Goal: Check status

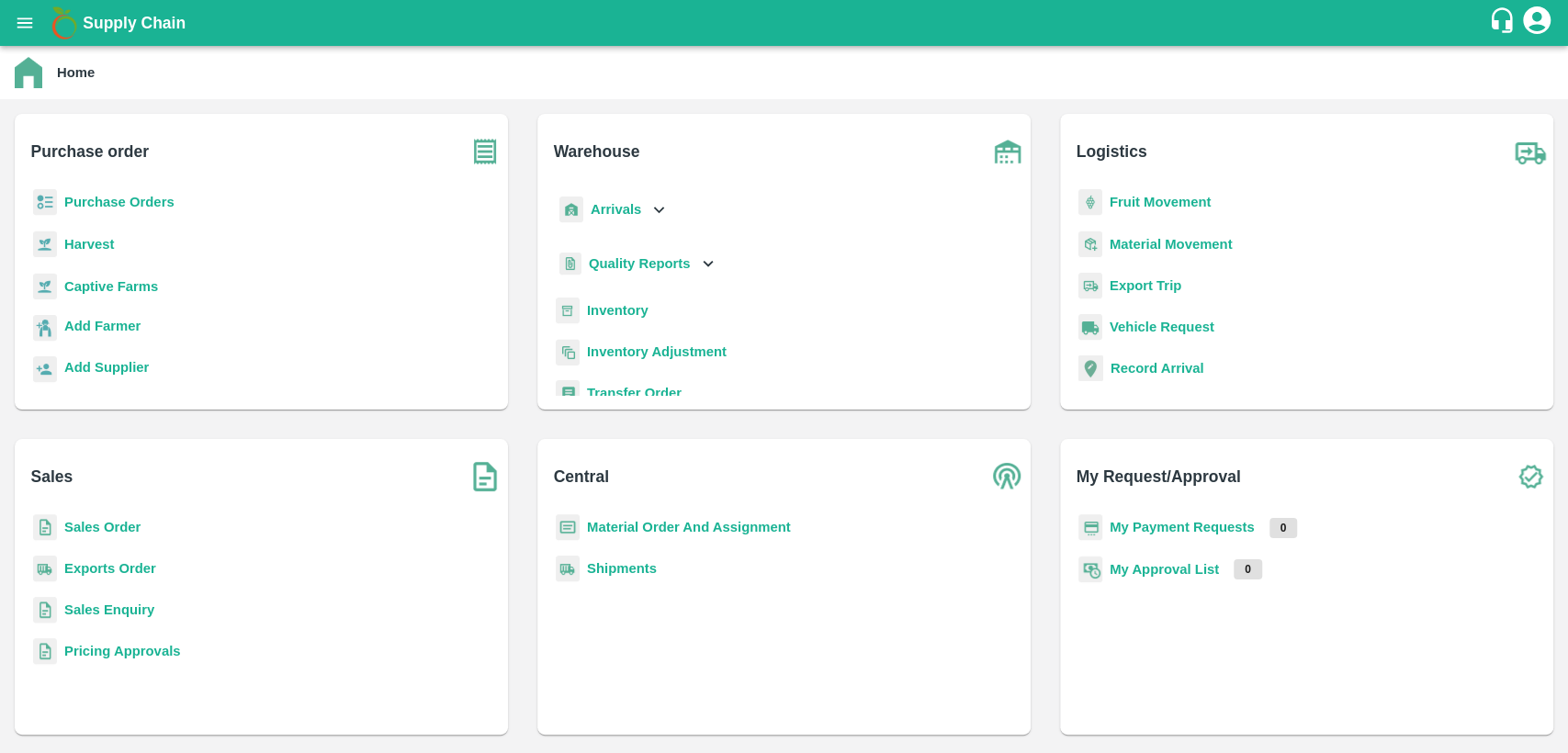
click at [95, 521] on b "Sales Order" at bounding box center [102, 527] width 77 height 15
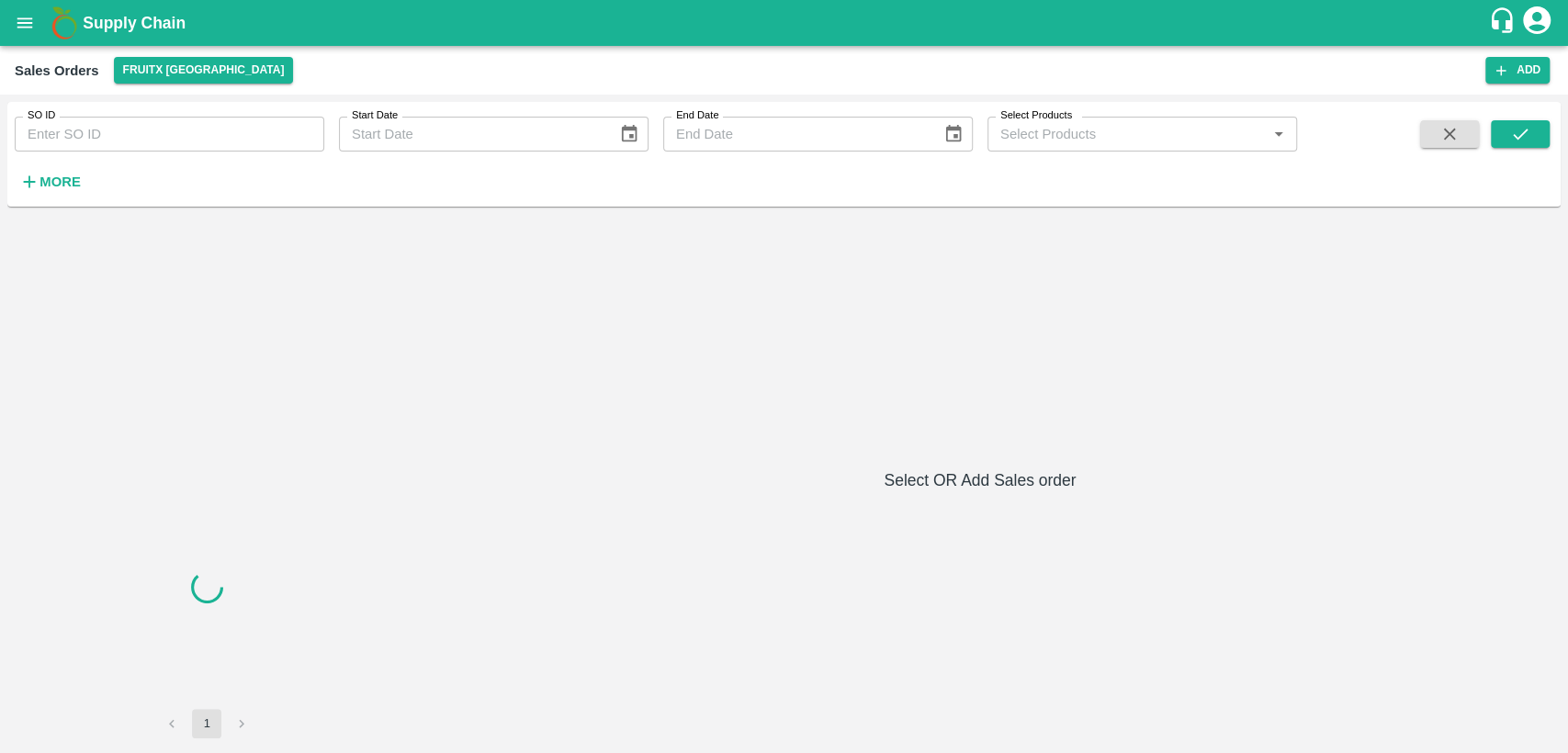
click at [84, 127] on input "SO ID" at bounding box center [169, 133] width 309 height 35
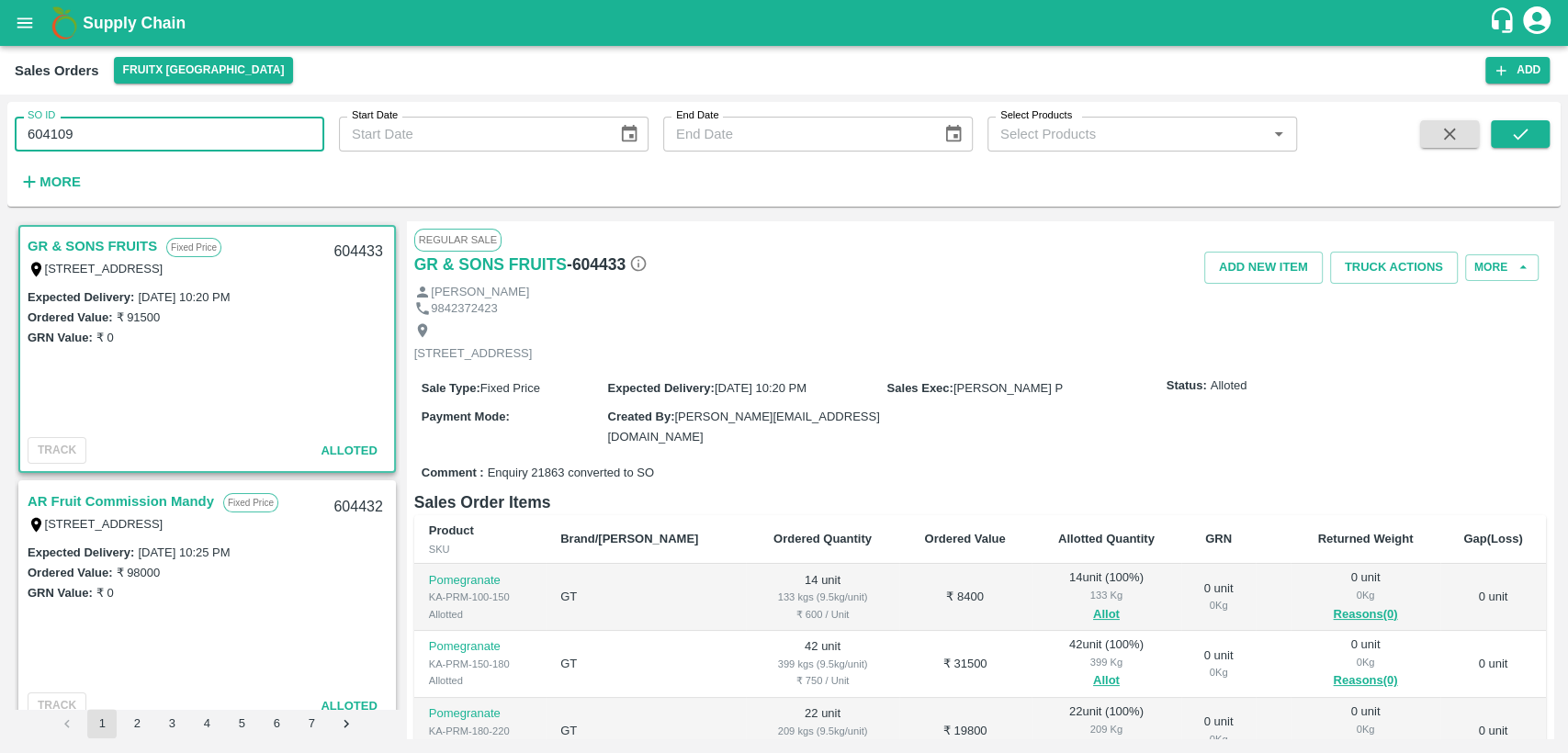
type input "604109"
click at [1518, 145] on button "submit" at bounding box center [1521, 133] width 59 height 27
drag, startPoint x: 117, startPoint y: 138, endPoint x: 0, endPoint y: 101, distance: 122.7
click at [0, 101] on div "SO ID 604109 SO ID Start Date Start Date End Date End Date Select Products Sele…" at bounding box center [784, 424] width 1568 height 658
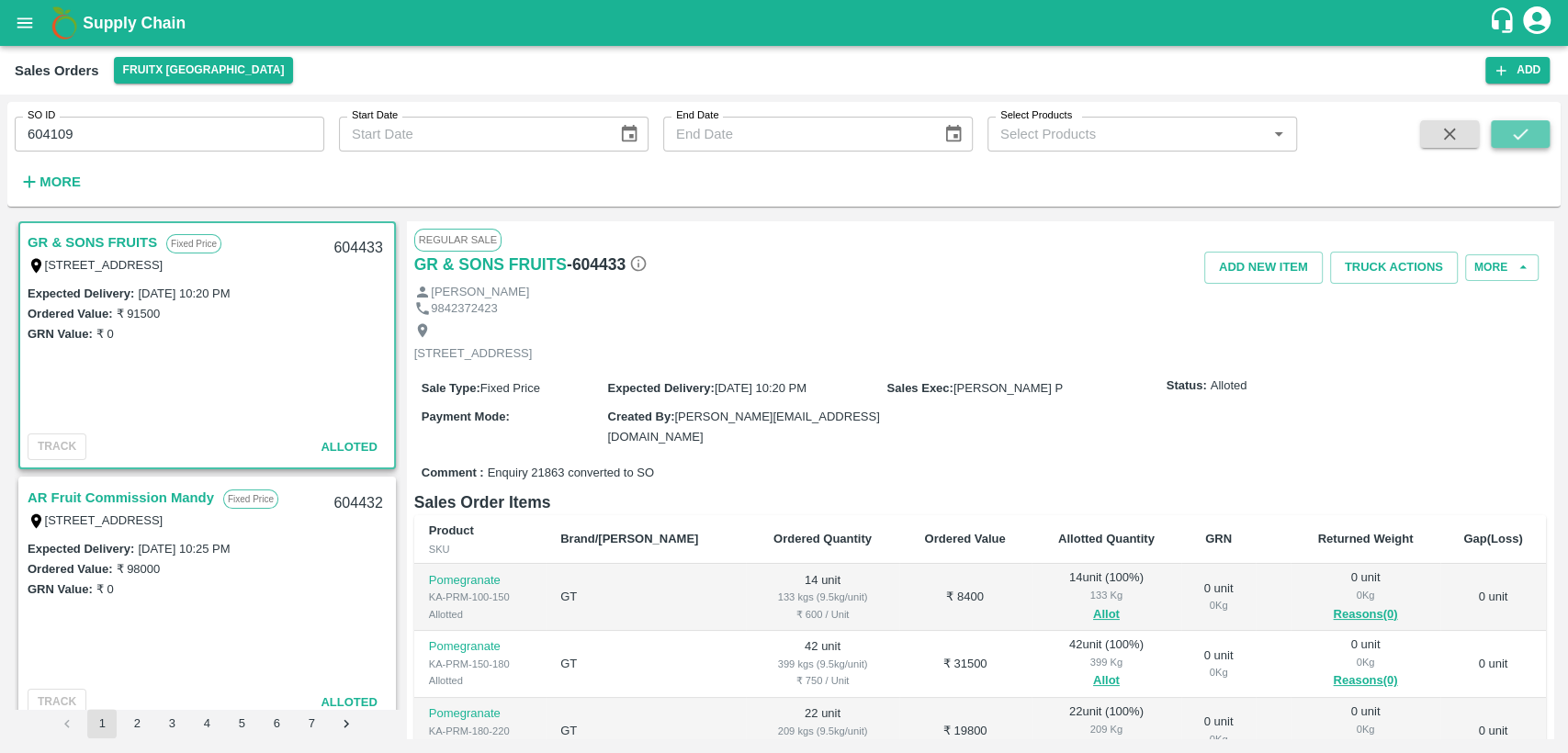
click at [1533, 130] on button "submit" at bounding box center [1521, 133] width 59 height 27
click at [26, 30] on button "open drawer" at bounding box center [25, 23] width 43 height 43
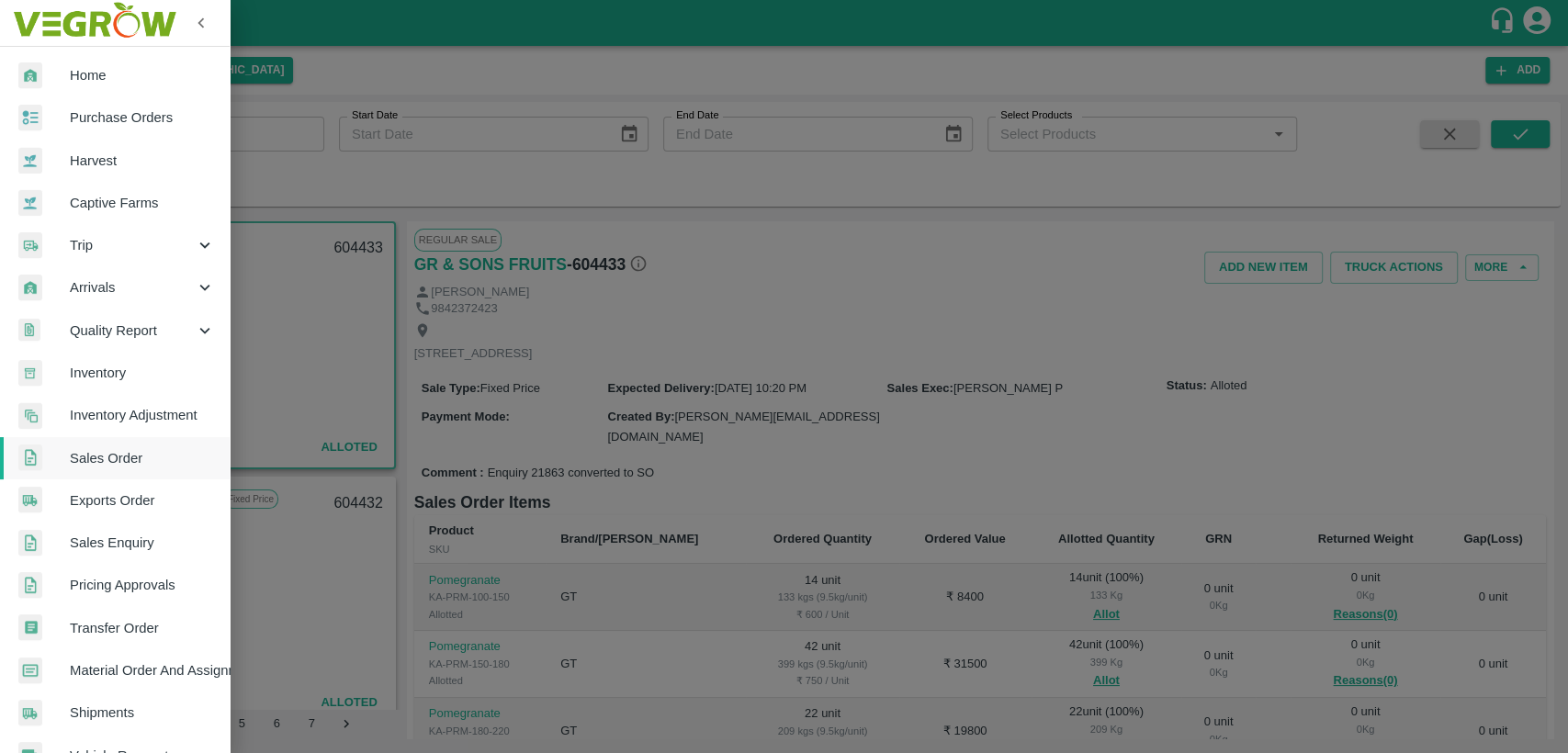
click at [76, 79] on span "Home" at bounding box center [142, 75] width 145 height 20
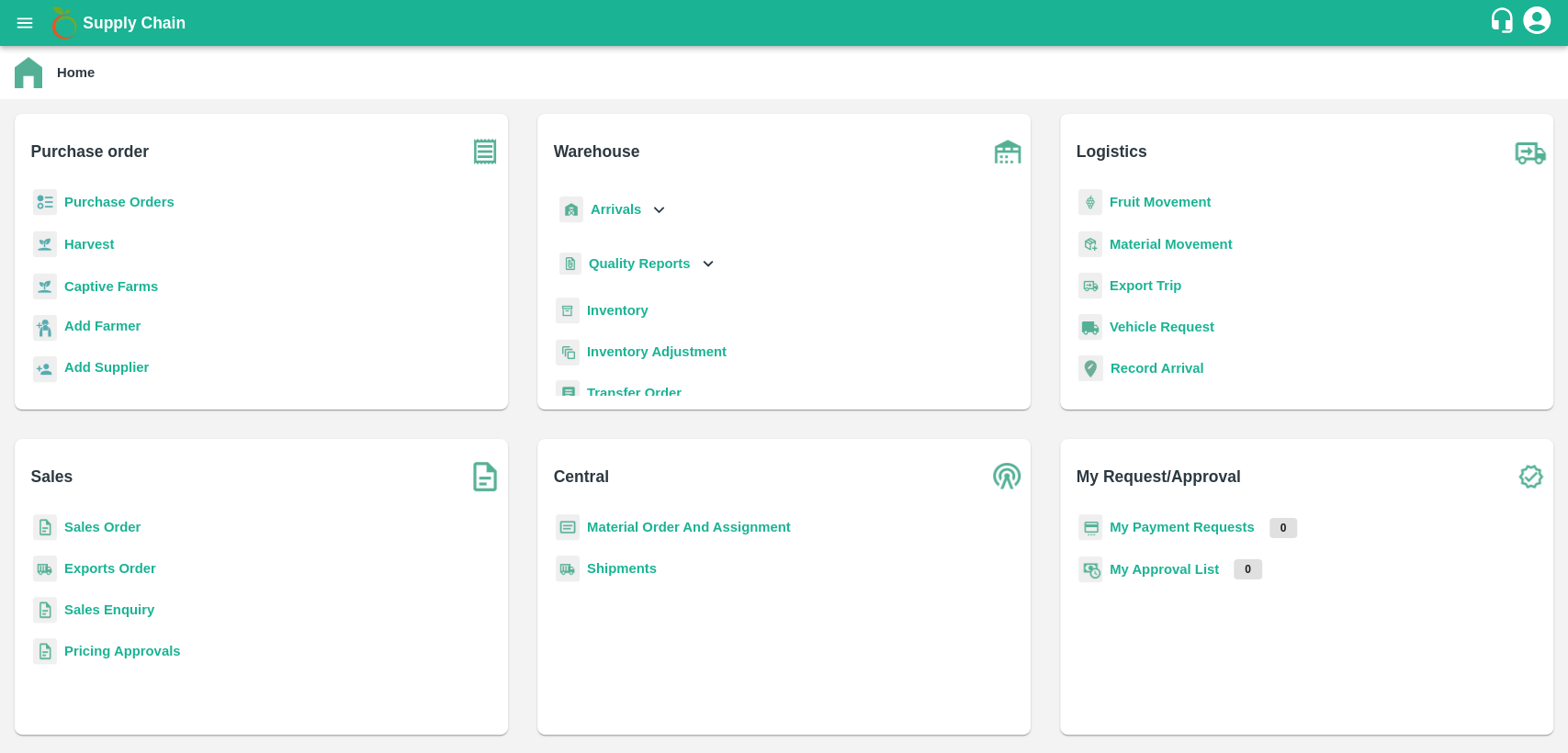
click at [96, 527] on b "Sales Order" at bounding box center [102, 527] width 77 height 15
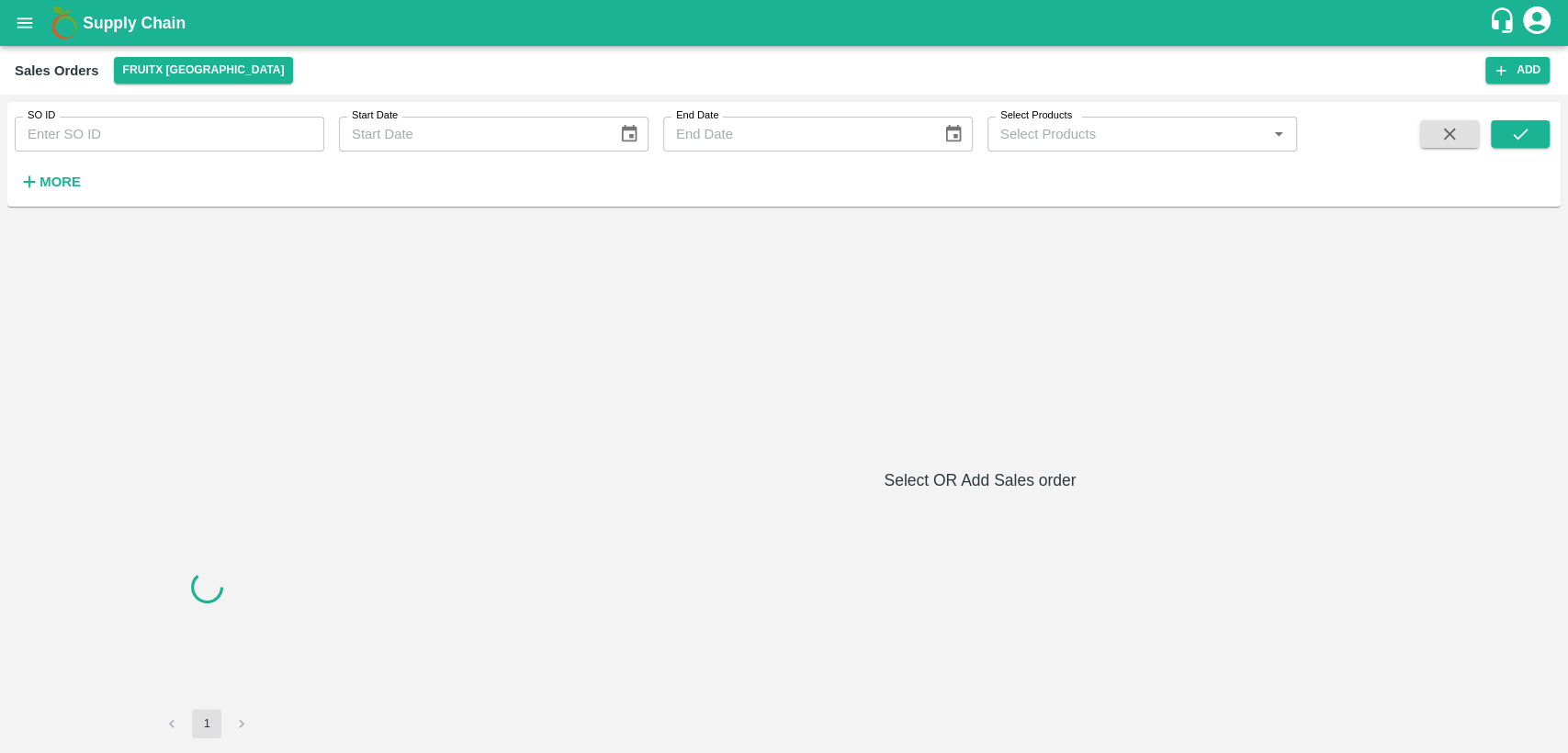
click at [81, 121] on input "SO ID" at bounding box center [169, 133] width 309 height 35
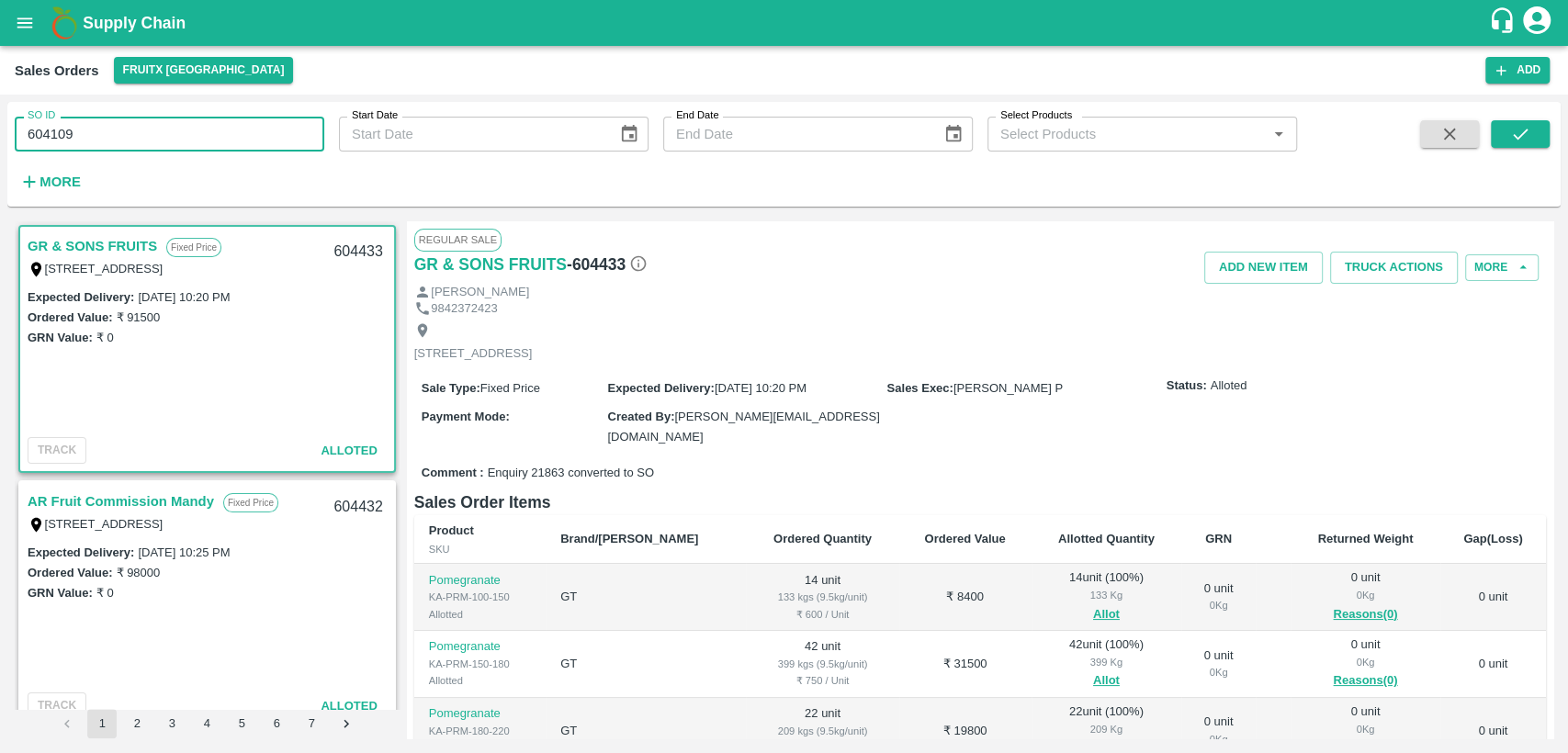
type input "604109"
click at [1514, 142] on icon "submit" at bounding box center [1520, 133] width 20 height 20
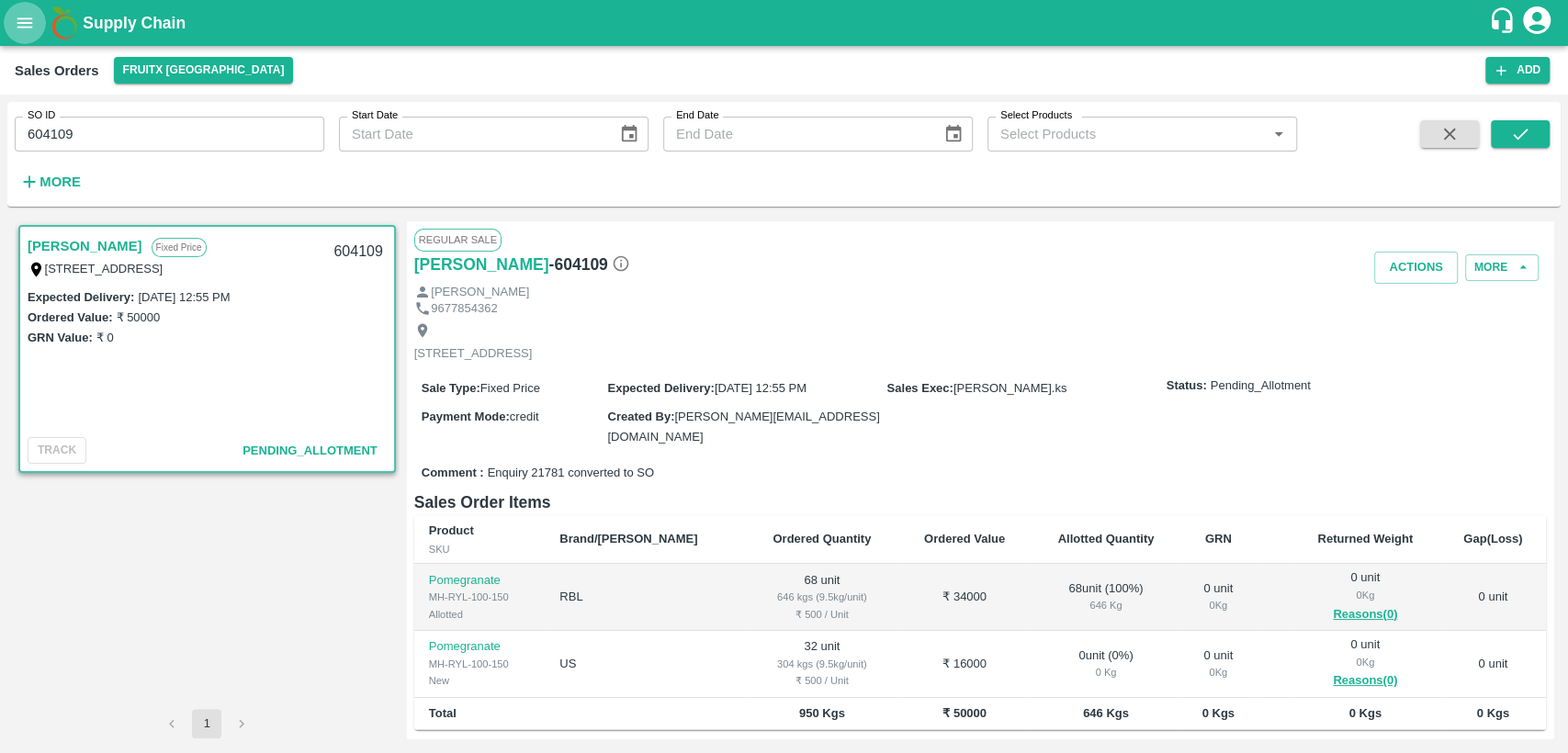
click at [26, 33] on button "open drawer" at bounding box center [25, 23] width 43 height 43
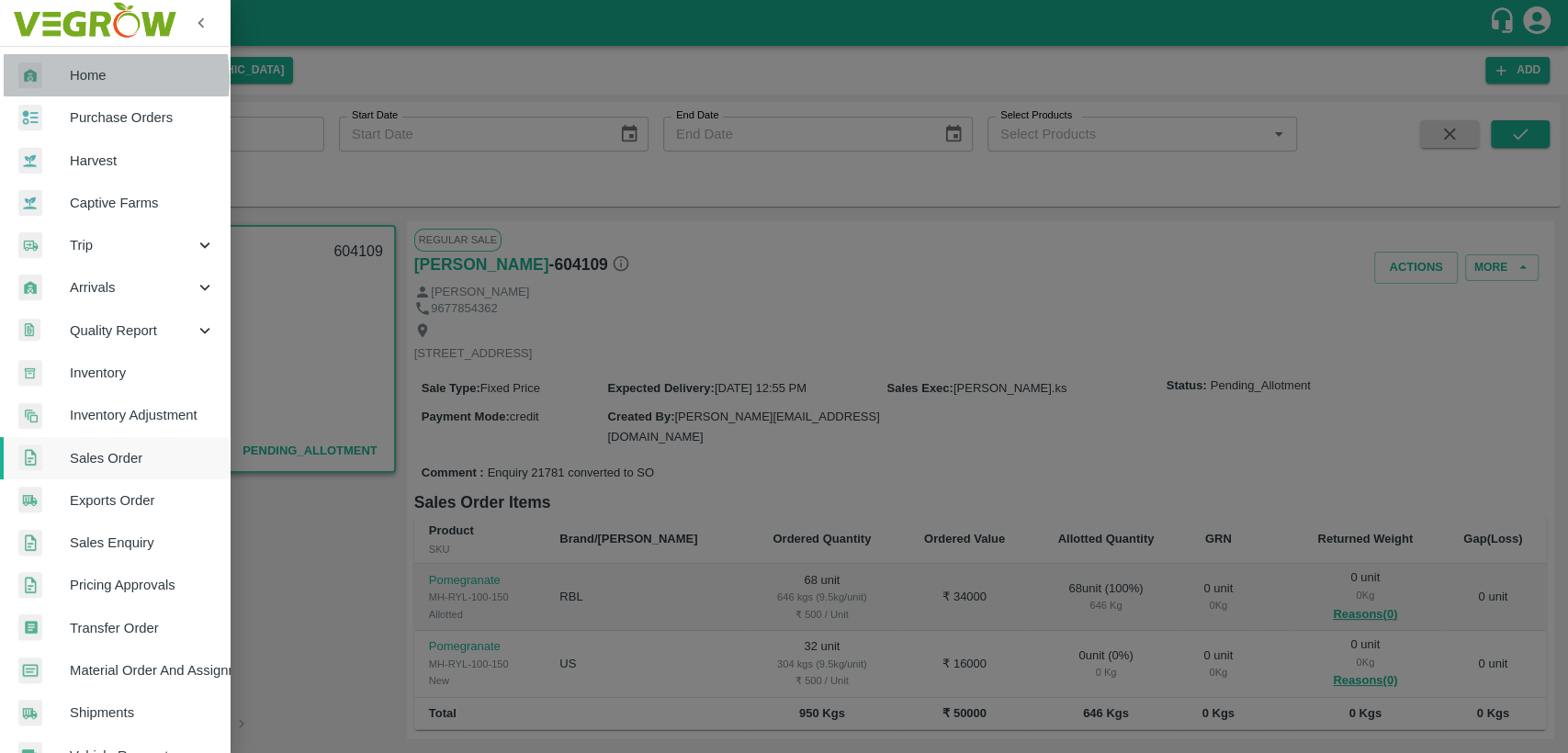
click at [77, 79] on span "Home" at bounding box center [142, 75] width 145 height 20
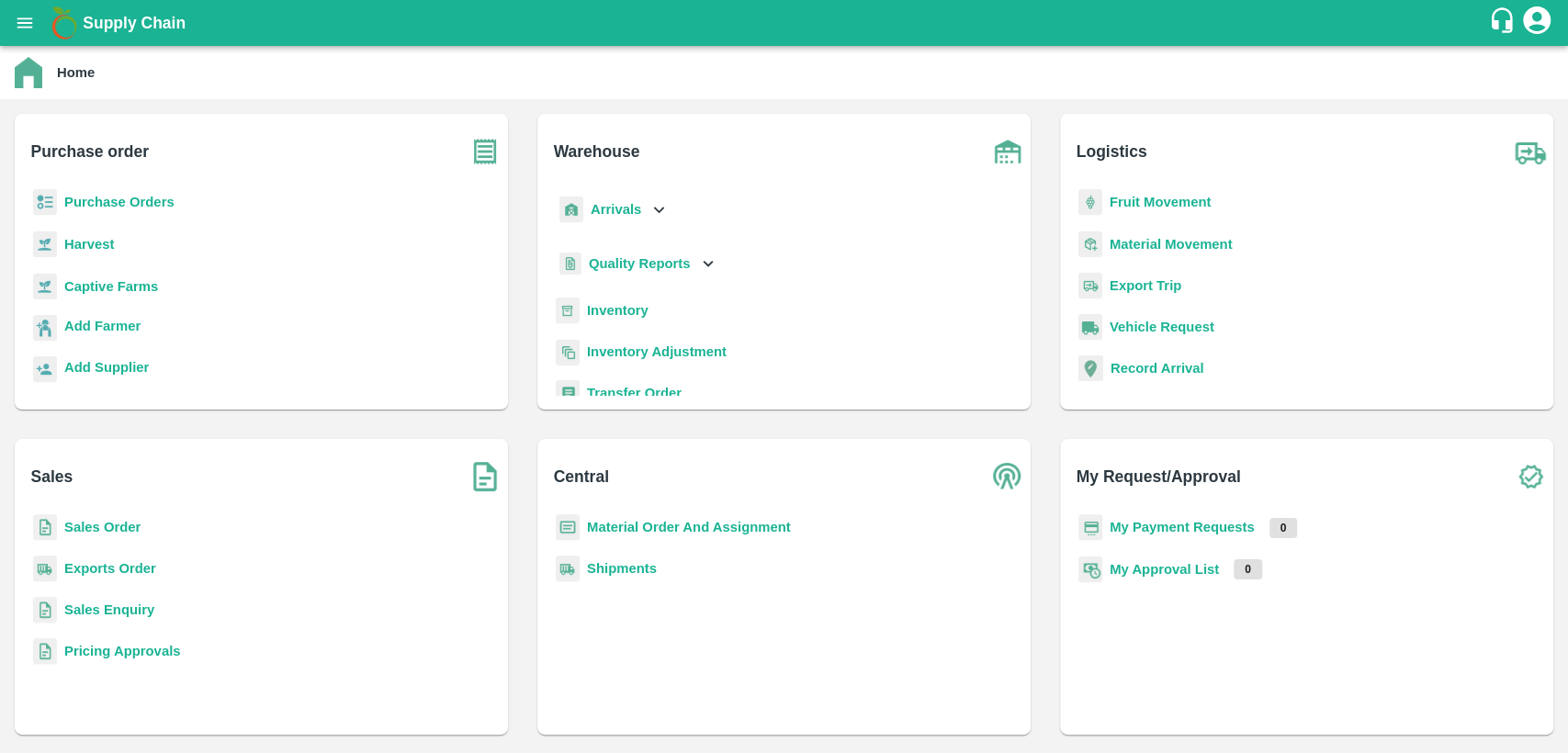
click at [640, 310] on b "Inventory" at bounding box center [617, 310] width 62 height 15
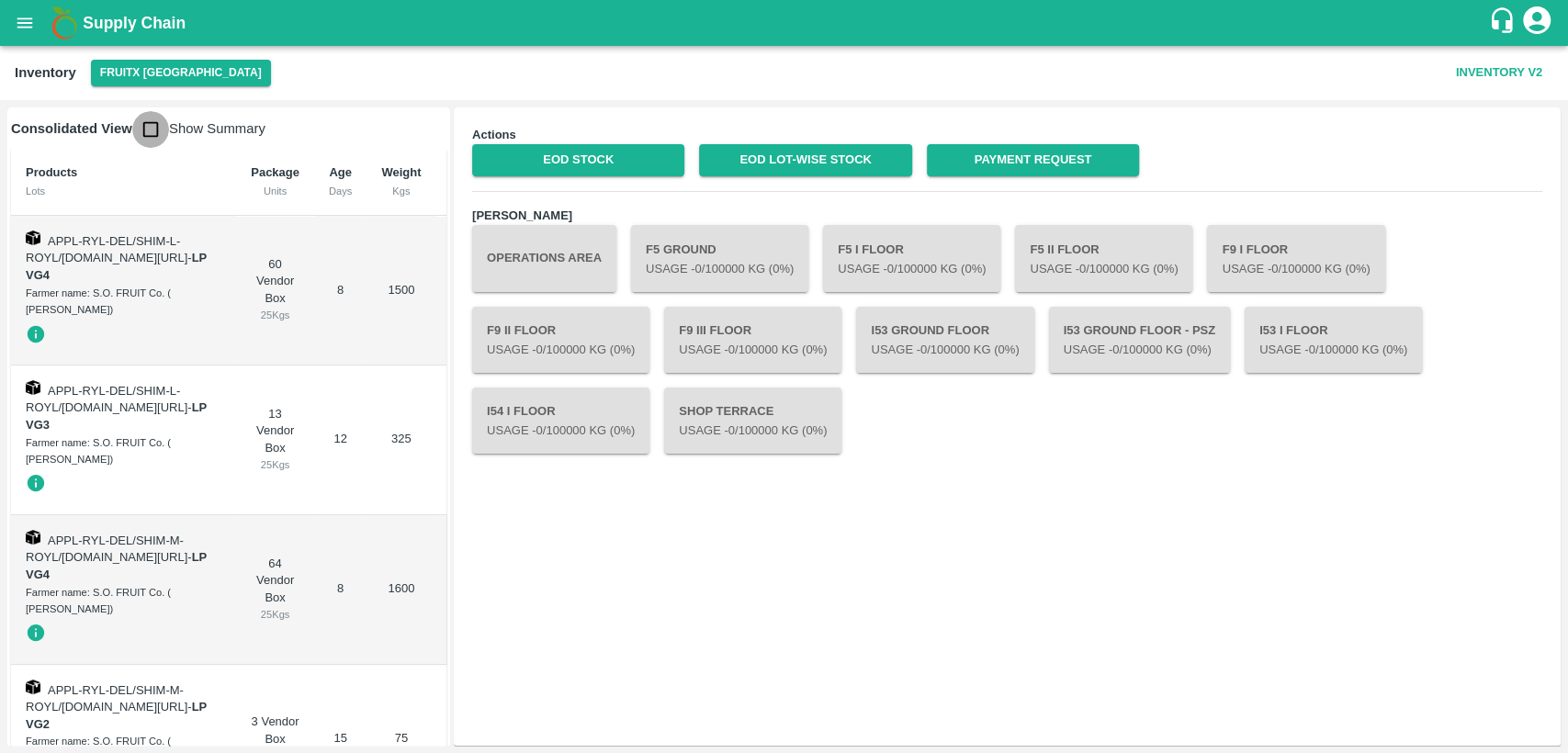
click at [167, 112] on input "checkbox" at bounding box center [150, 129] width 37 height 37
checkbox input "true"
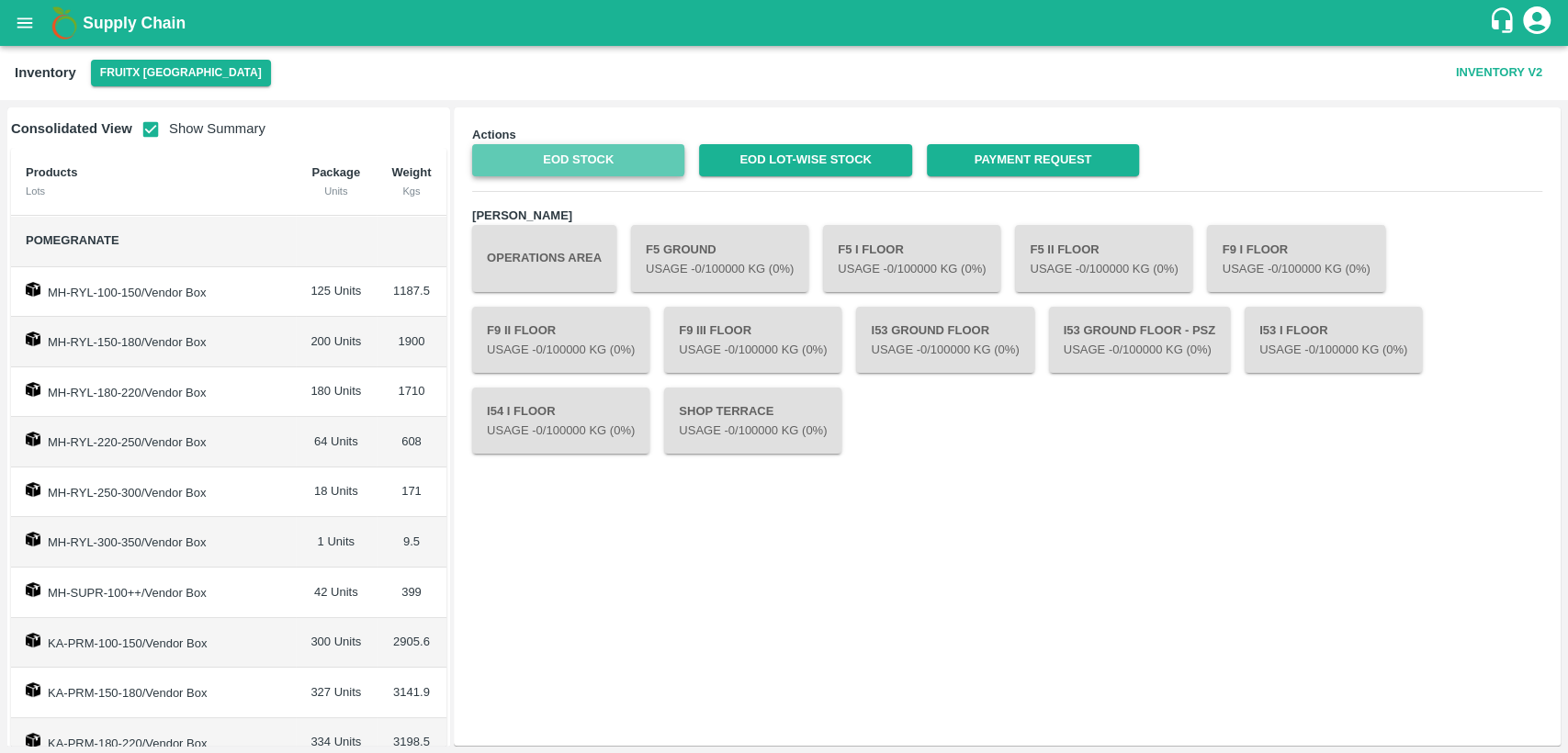
click at [591, 156] on link "EOD Stock" at bounding box center [578, 160] width 212 height 32
click at [847, 165] on link "EOD Lot-wise Stock" at bounding box center [805, 160] width 212 height 32
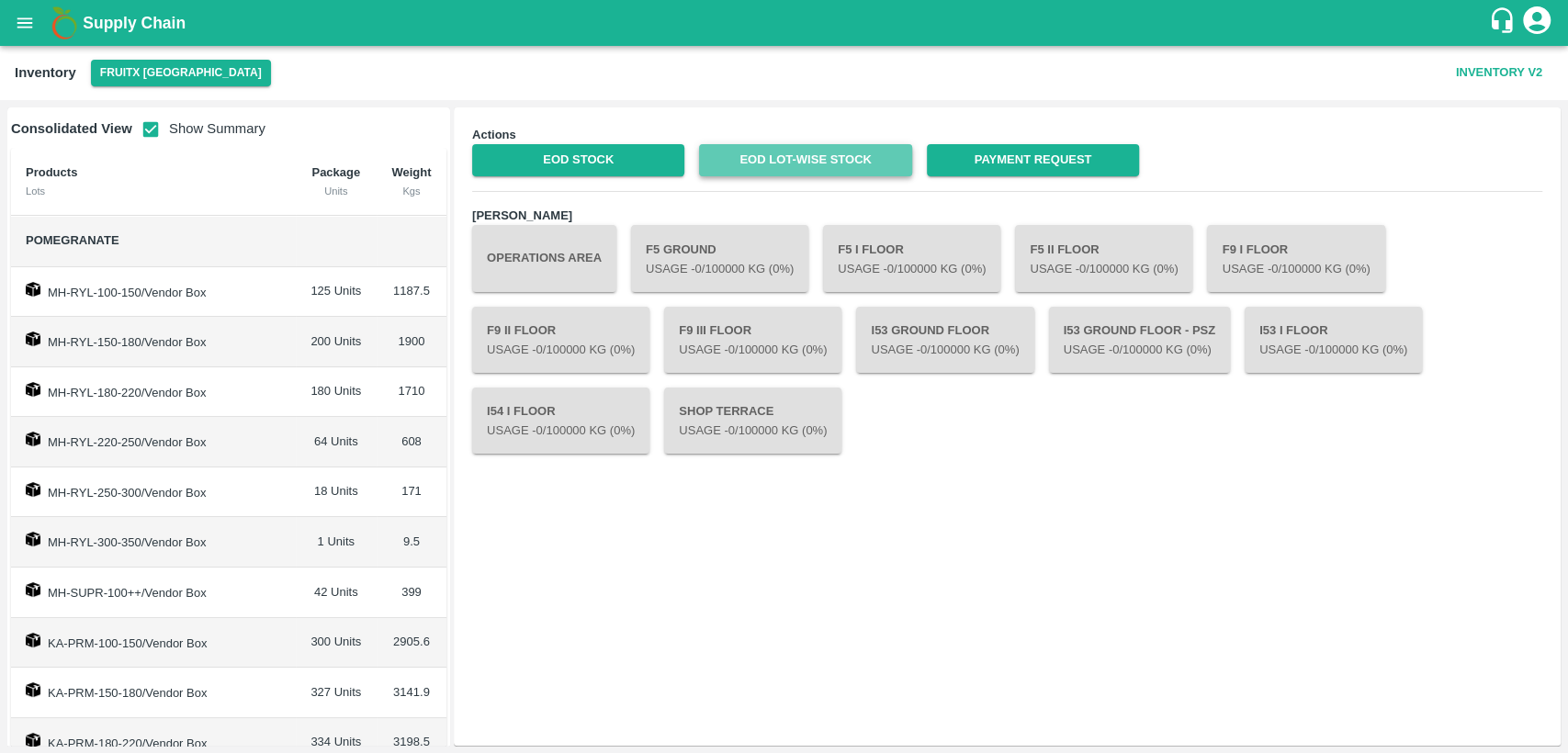
click at [838, 153] on link "EOD Lot-wise Stock" at bounding box center [805, 160] width 212 height 32
